Goal: Task Accomplishment & Management: Complete application form

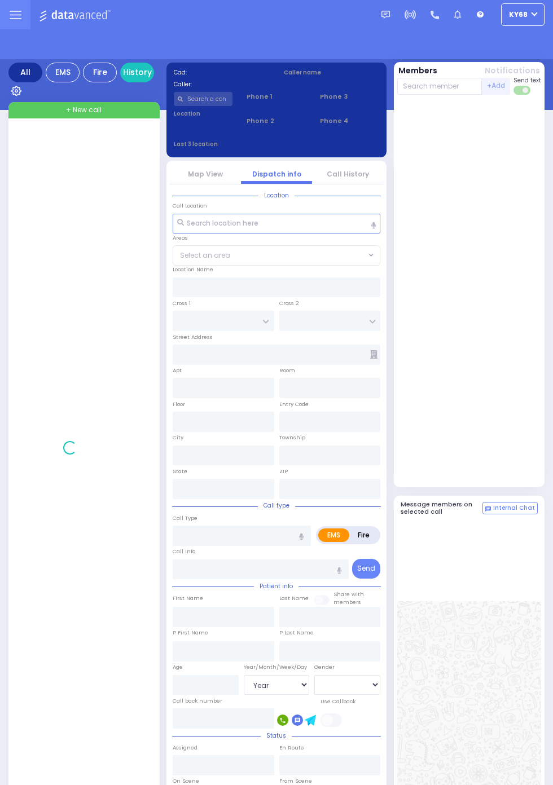
select select "Year"
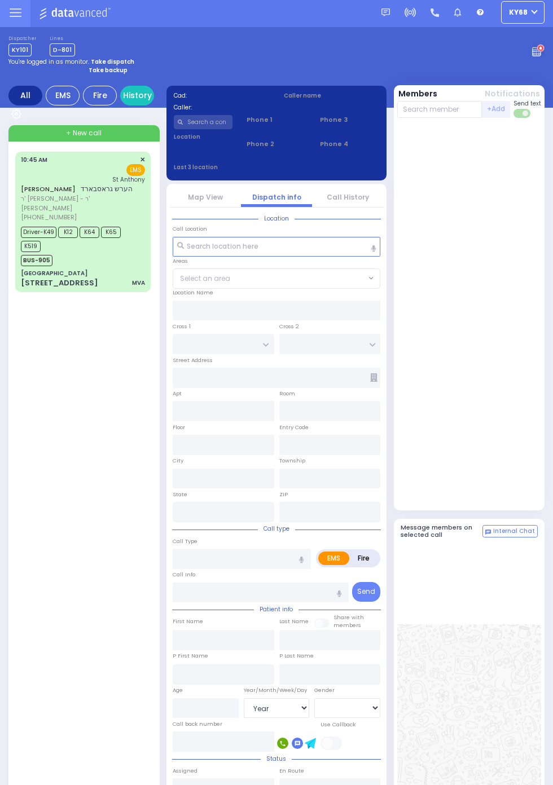
scroll to position [2, 0]
click at [215, 116] on input "text" at bounding box center [203, 122] width 59 height 14
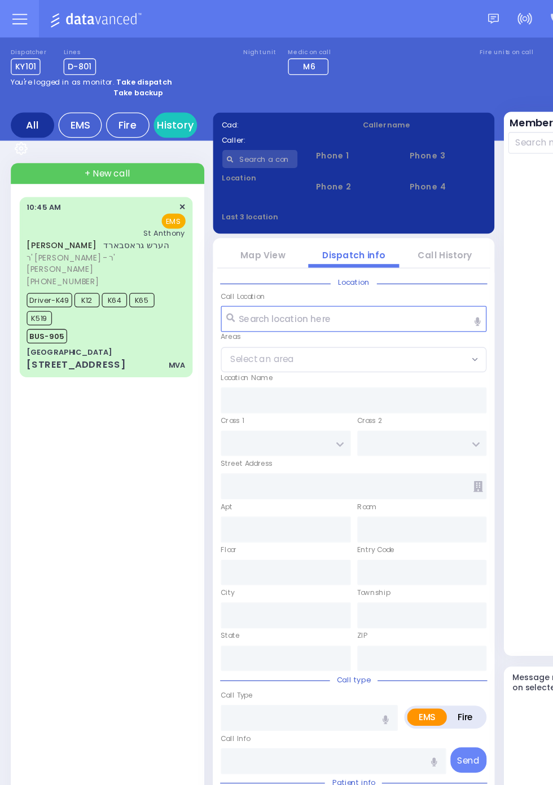
scroll to position [0, 0]
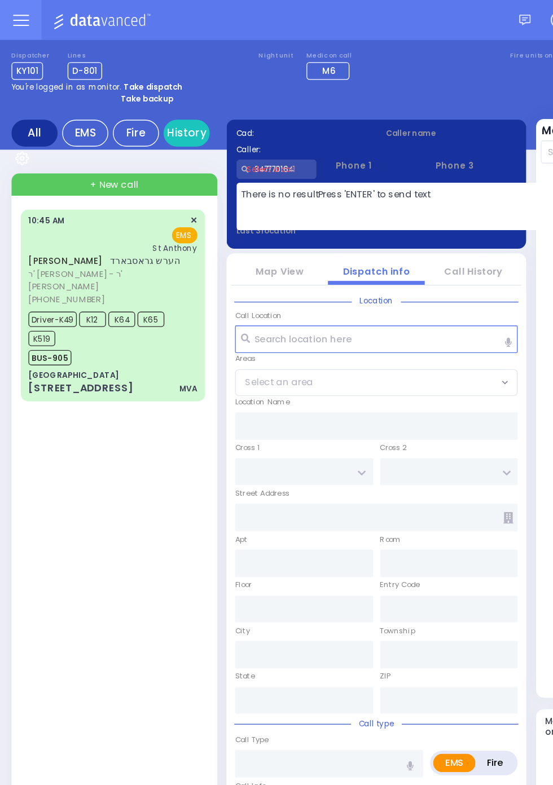
type input "3477701641"
click at [55, 338] on div "HERSHEL GROSSBARD הערש גראסבארד ר' אברהם חיים - ר' יצחק טירנויער (845) 662-4751…" at bounding box center [85, 551] width 140 height 795
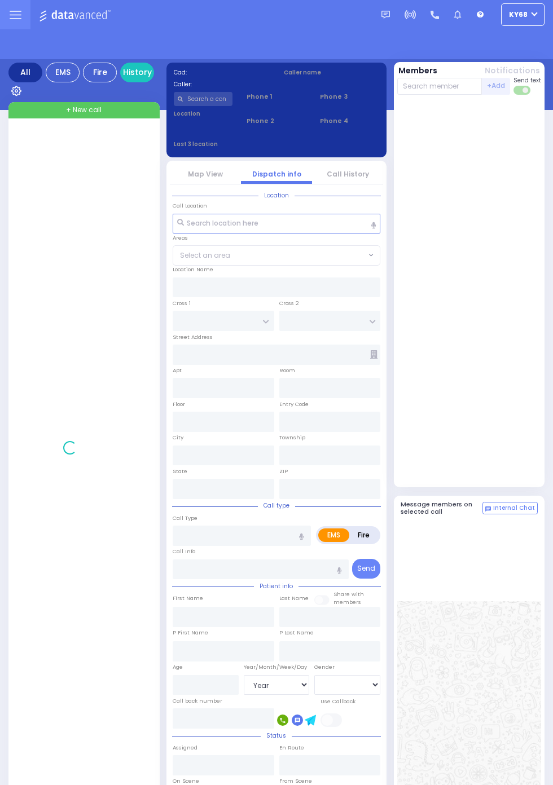
select select "Year"
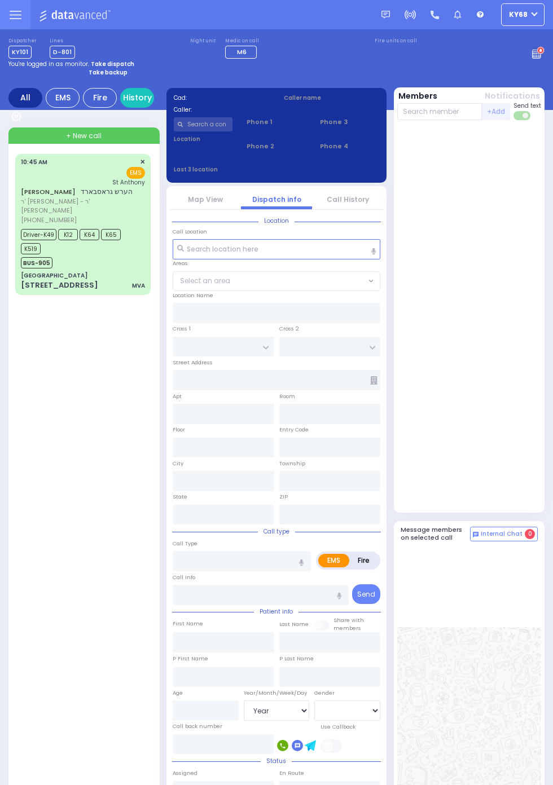
select select "Year"
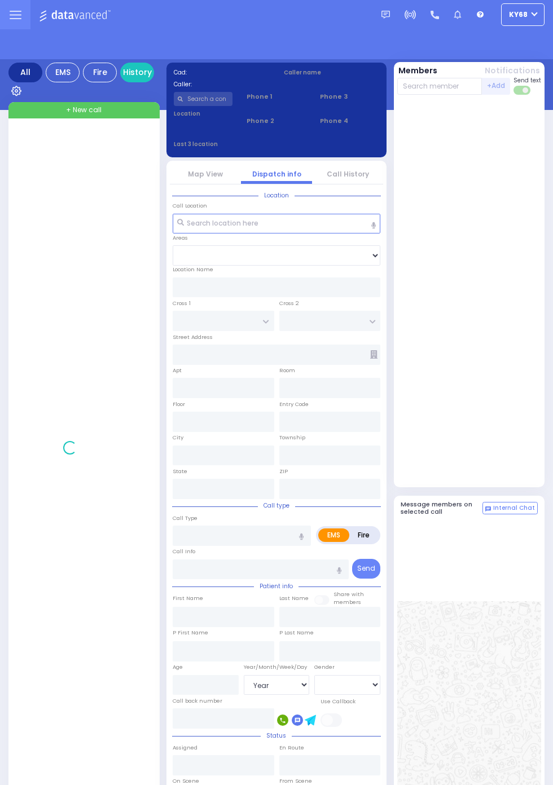
select select "Year"
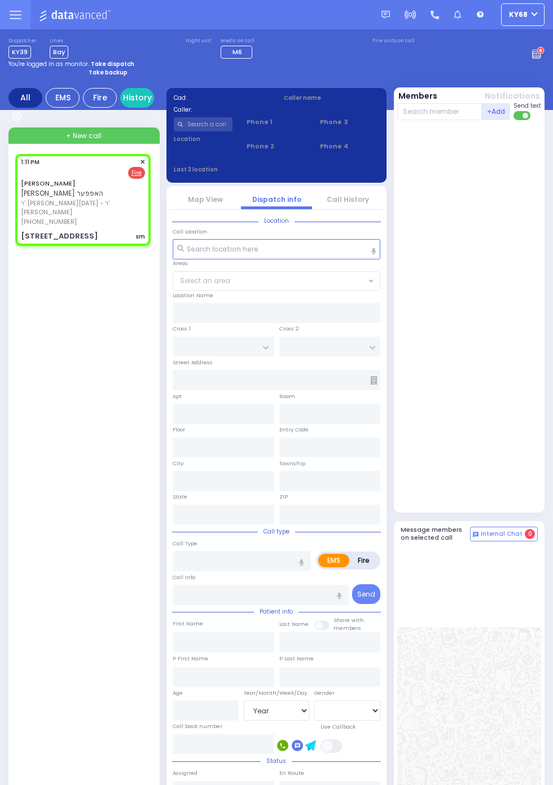
select select
type input "sm"
radio input "false"
radio input "true"
type input "JOSEPH RAFUEL"
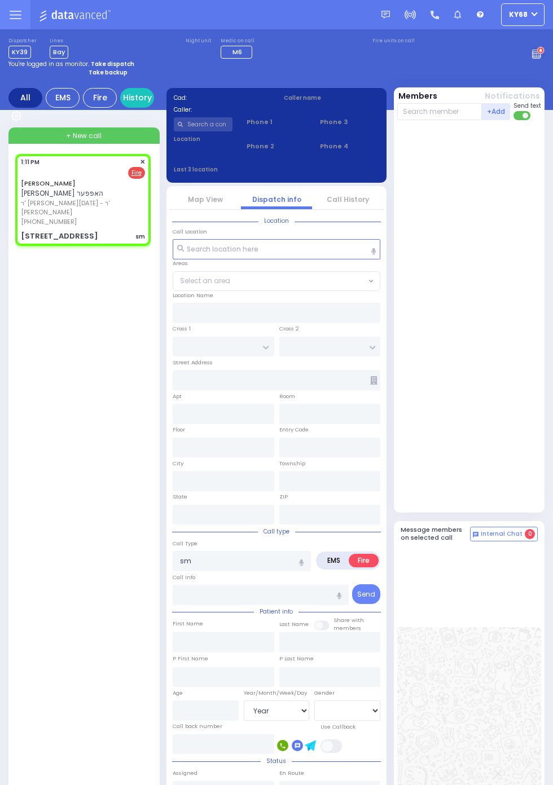
type input "HOFFER"
select select
type input "13:11"
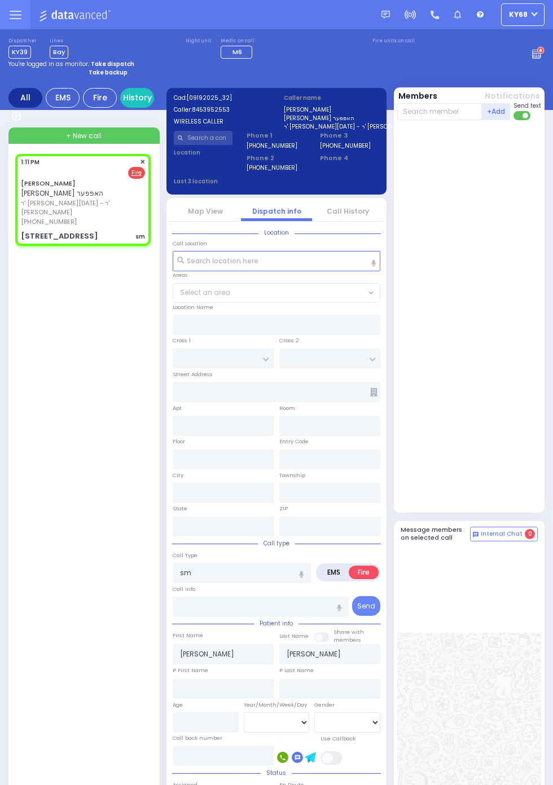
type input "RADOMSK WAY"
type input "NICKLESBURG RD"
type input "2 RADOMSK WAY"
type input "212"
type input "Monroe"
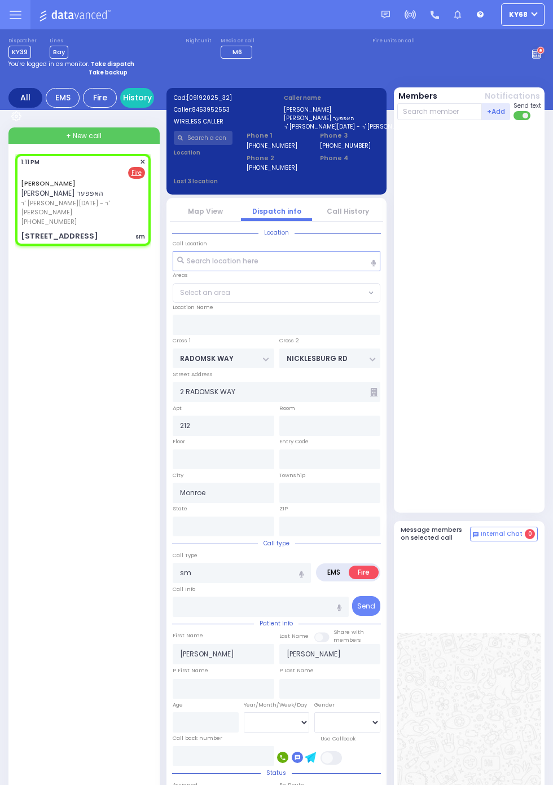
type input "New York"
type input "10950"
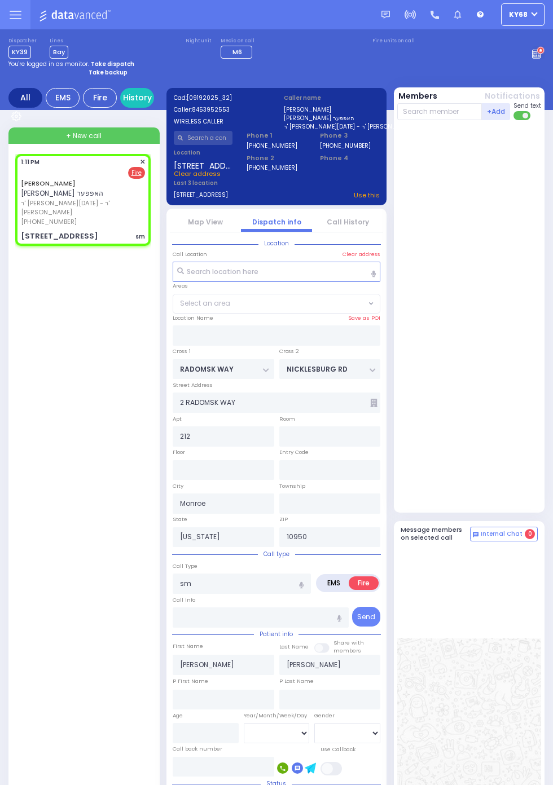
select select "SECTION 5"
select select
type input "Smoke Detector Sounding"
radio input "true"
select select
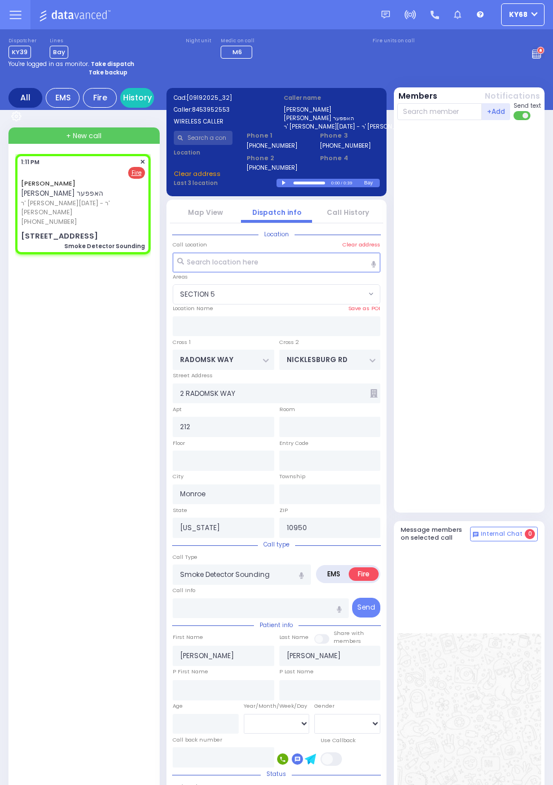
select select "SECTION 5"
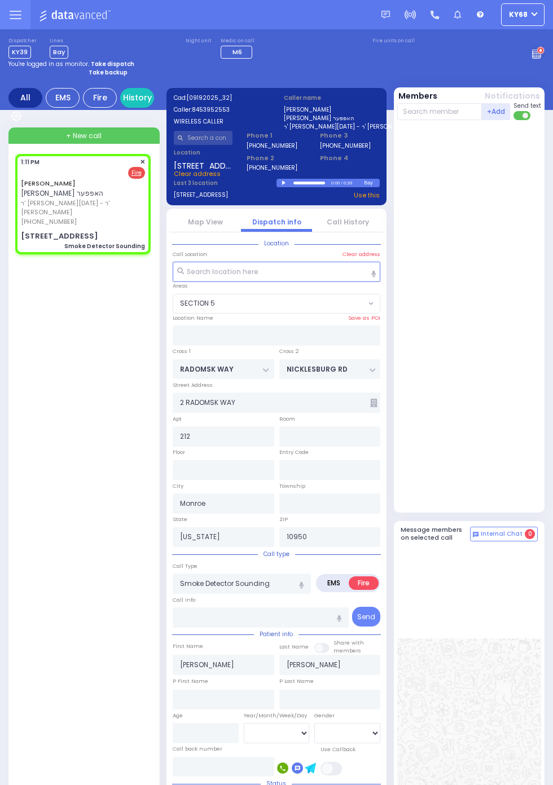
select select
radio input "true"
select select
select select "SECTION 5"
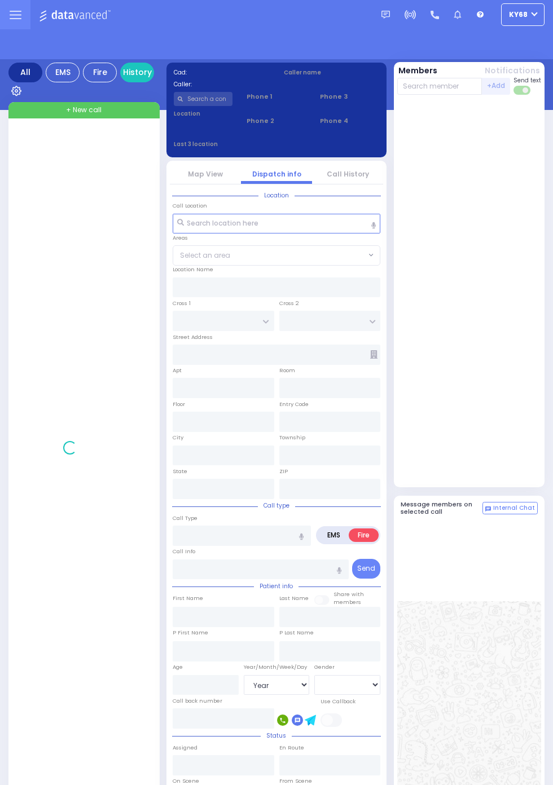
select select "Year"
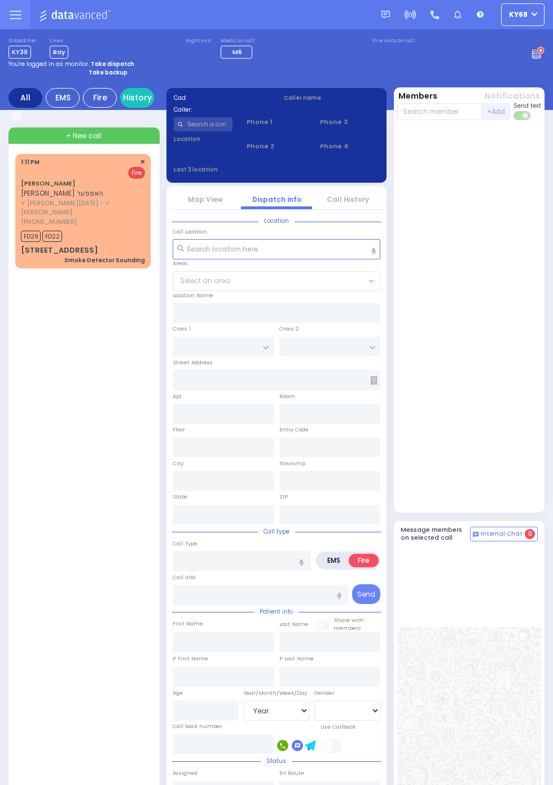
select select "Year"
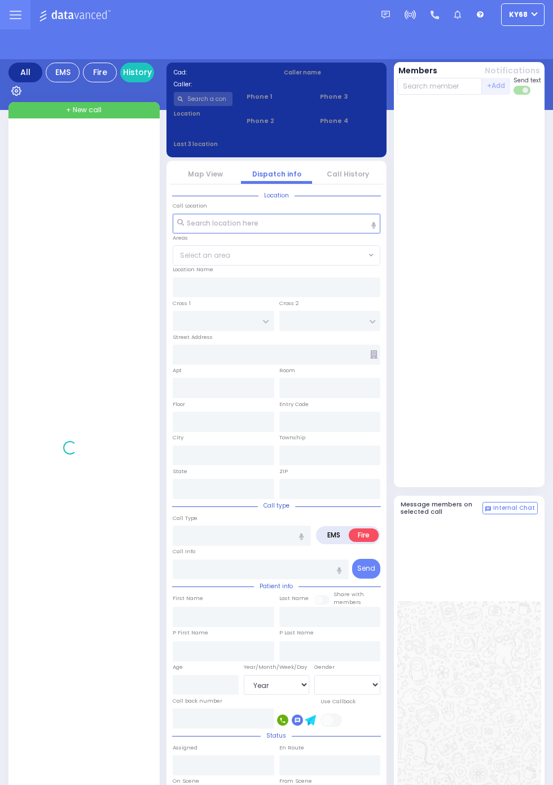
select select "Year"
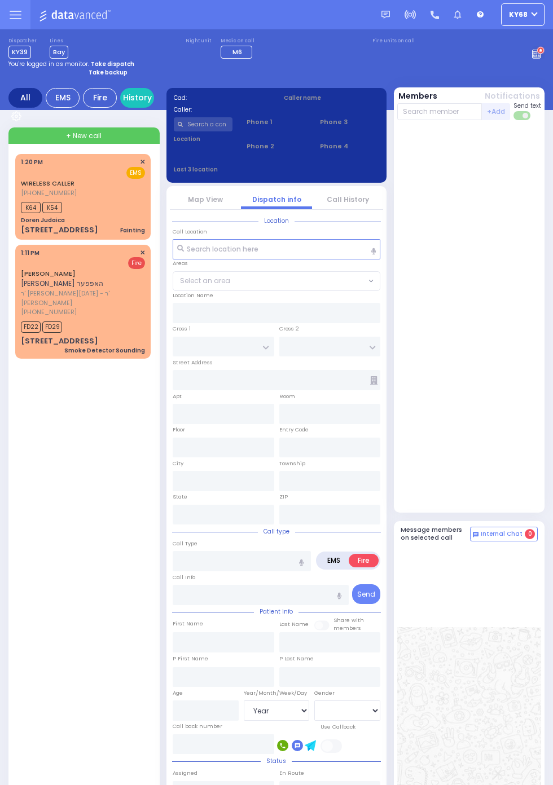
select select "Year"
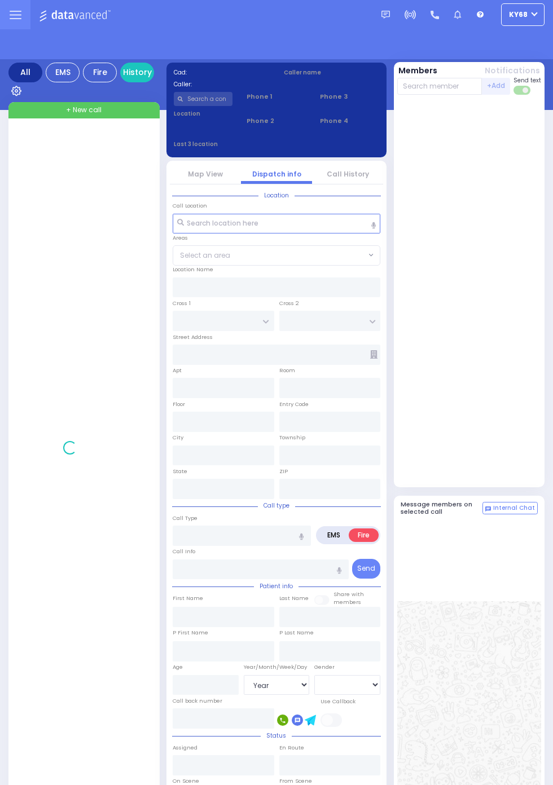
select select "Year"
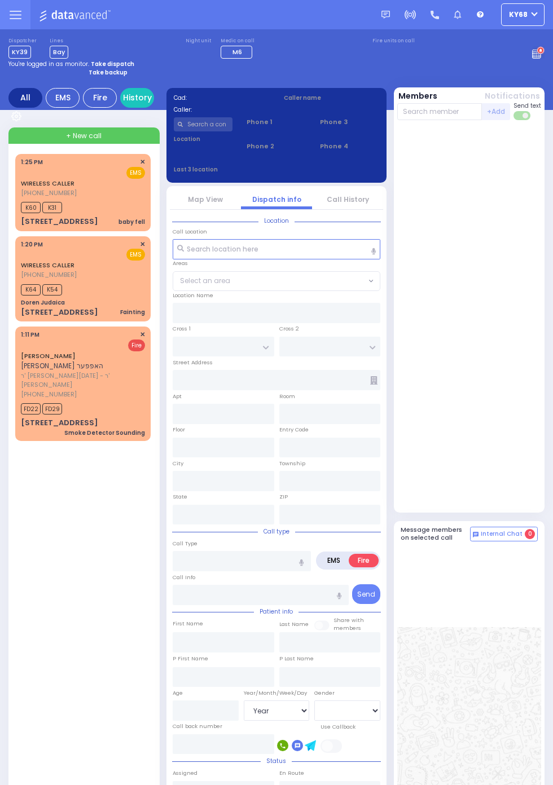
click at [25, 197] on span "[PHONE_NUMBER]" at bounding box center [49, 192] width 56 height 9
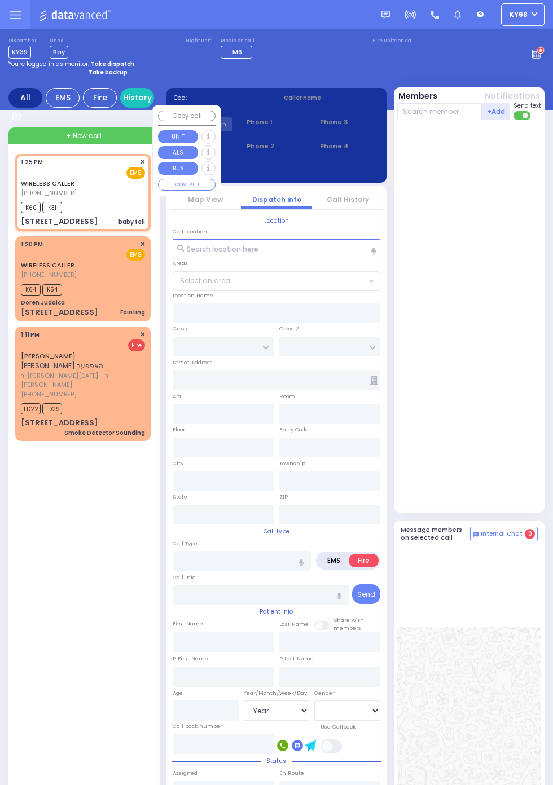
select select
type input "baby fell"
radio input "true"
select select
type input "13:25"
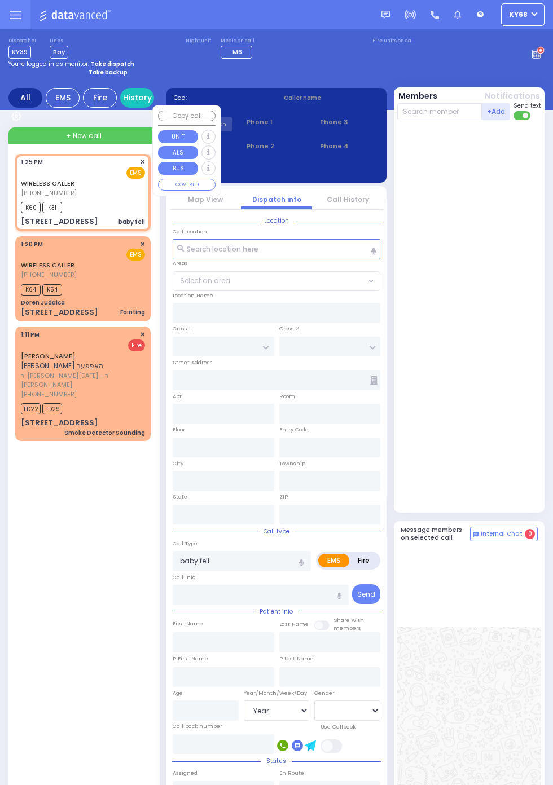
type input "13:27"
type input "NICKLESBURG RD"
type input "KRAKOW BLVD"
type input "1 Tzfas Road"
type input "312"
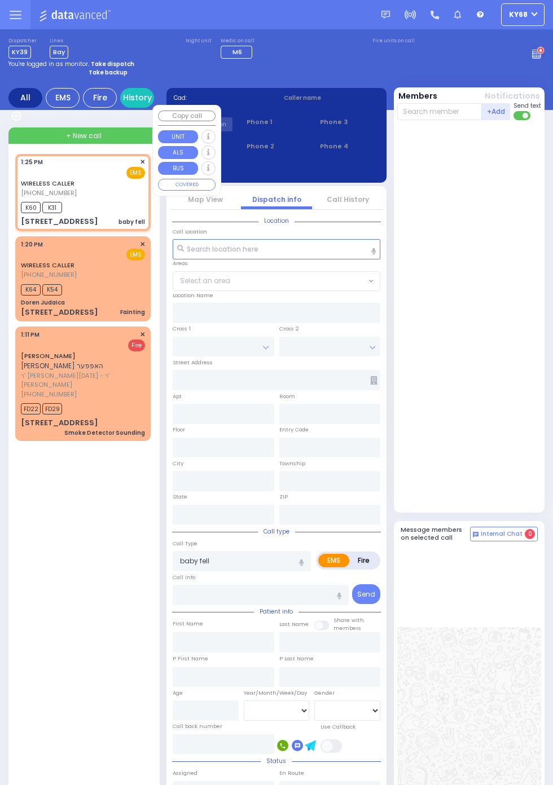
type input "Monroe"
type input "New York"
type input "10950"
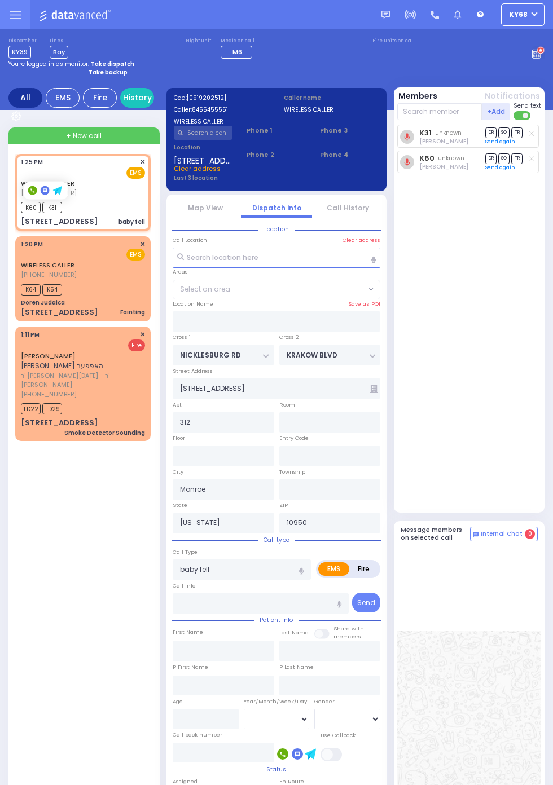
click at [508, 439] on div "K31 unknown Yisroel Feldman DR SO TR Send again" at bounding box center [470, 316] width 147 height 383
select select "ATZEI TAMURIM"
click at [358, 209] on link "Call History" at bounding box center [348, 208] width 42 height 10
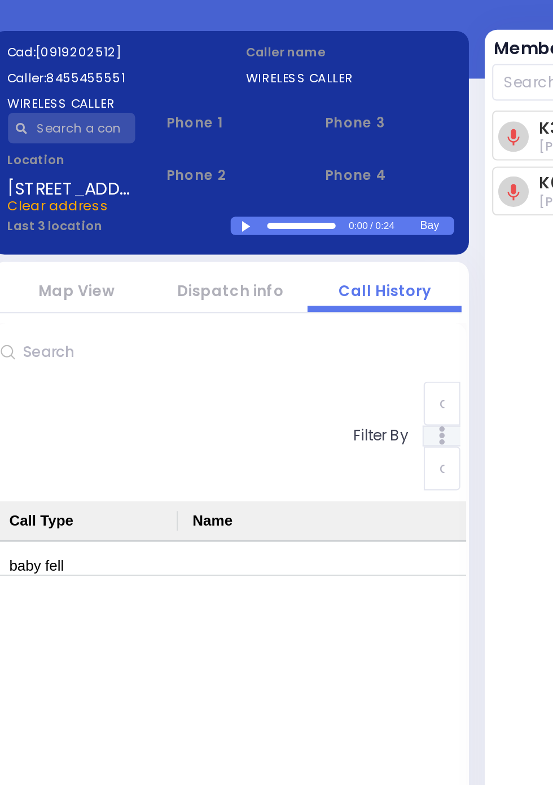
click at [288, 181] on div at bounding box center [285, 178] width 6 height 5
click at [289, 213] on link "Dispatch info" at bounding box center [276, 208] width 49 height 10
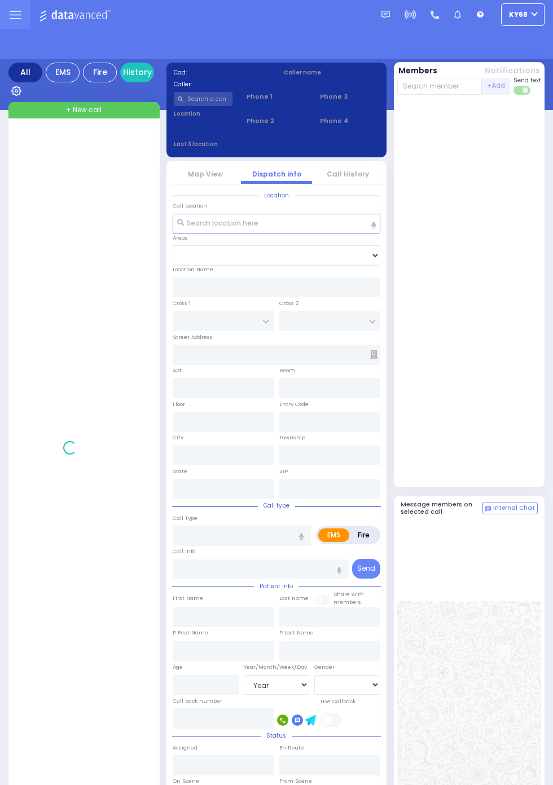
select select "Year"
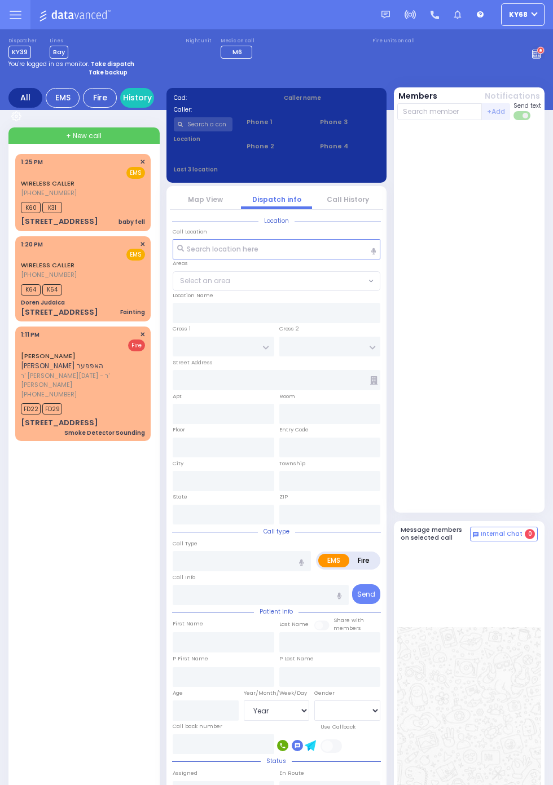
click at [524, 489] on div at bounding box center [469, 319] width 144 height 388
select select "Year"
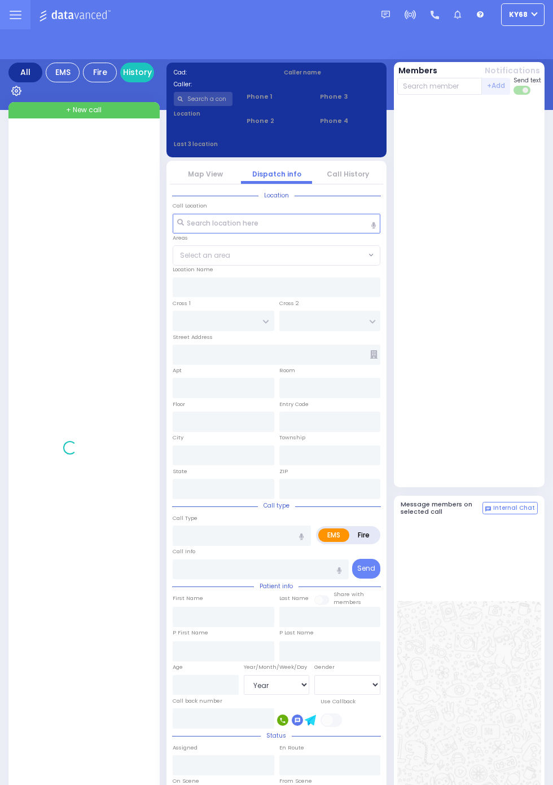
select select "Year"
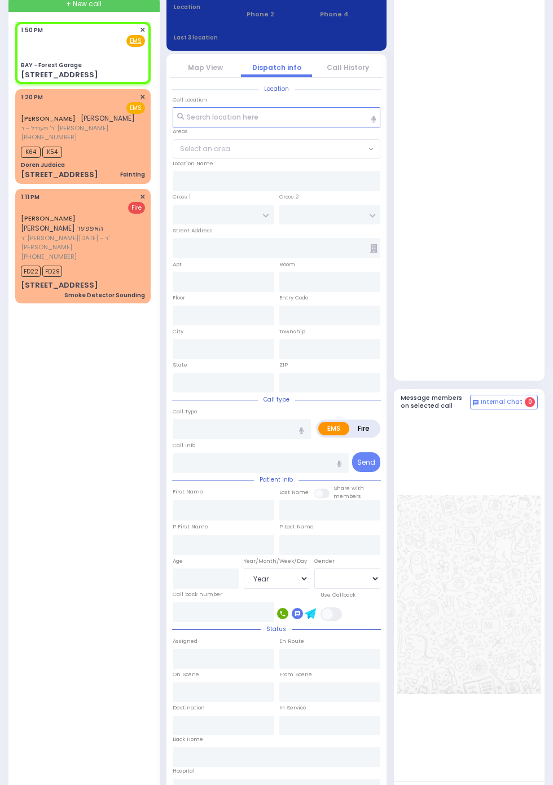
scroll to position [189, 0]
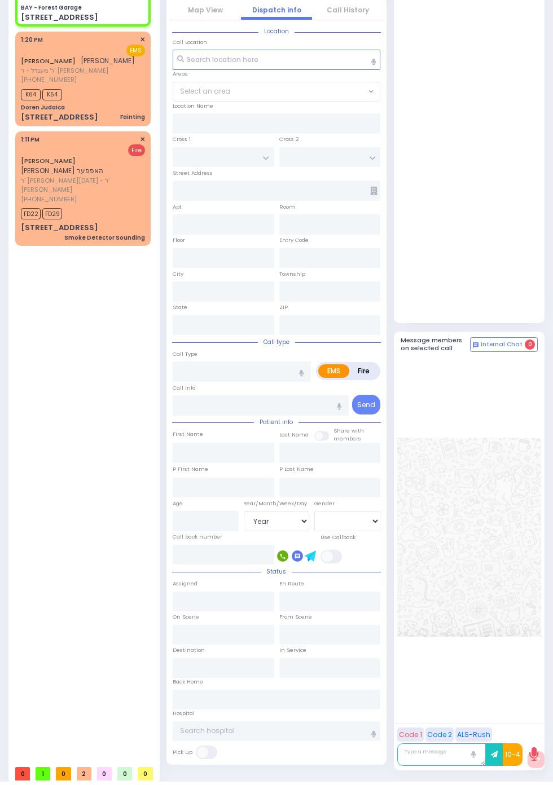
click at [540, 626] on div at bounding box center [469, 537] width 144 height 360
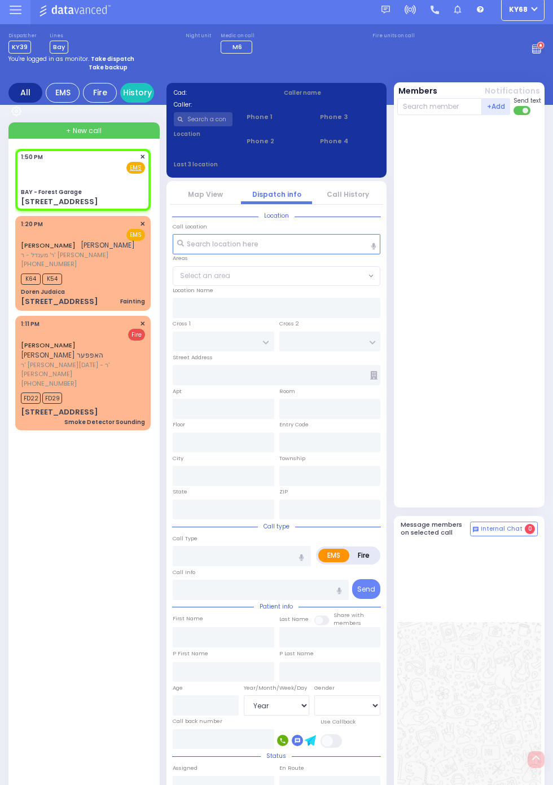
scroll to position [0, 0]
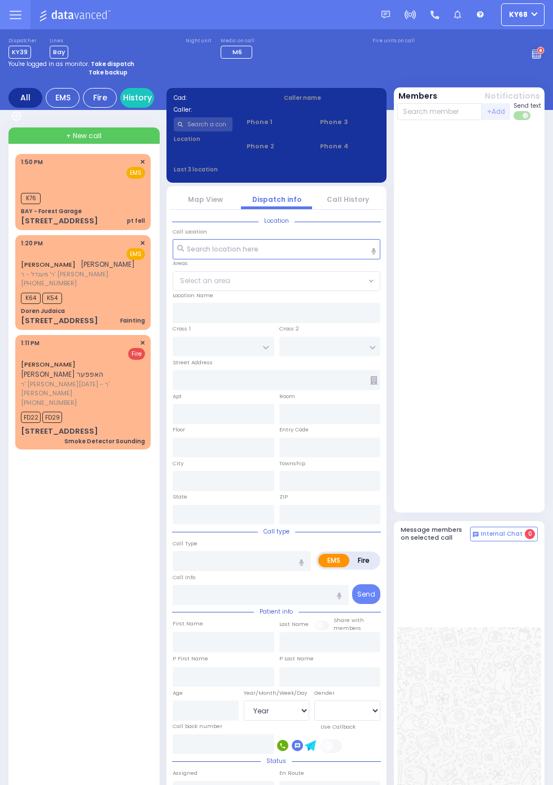
select select "Year"
